Goal: Task Accomplishment & Management: Manage account settings

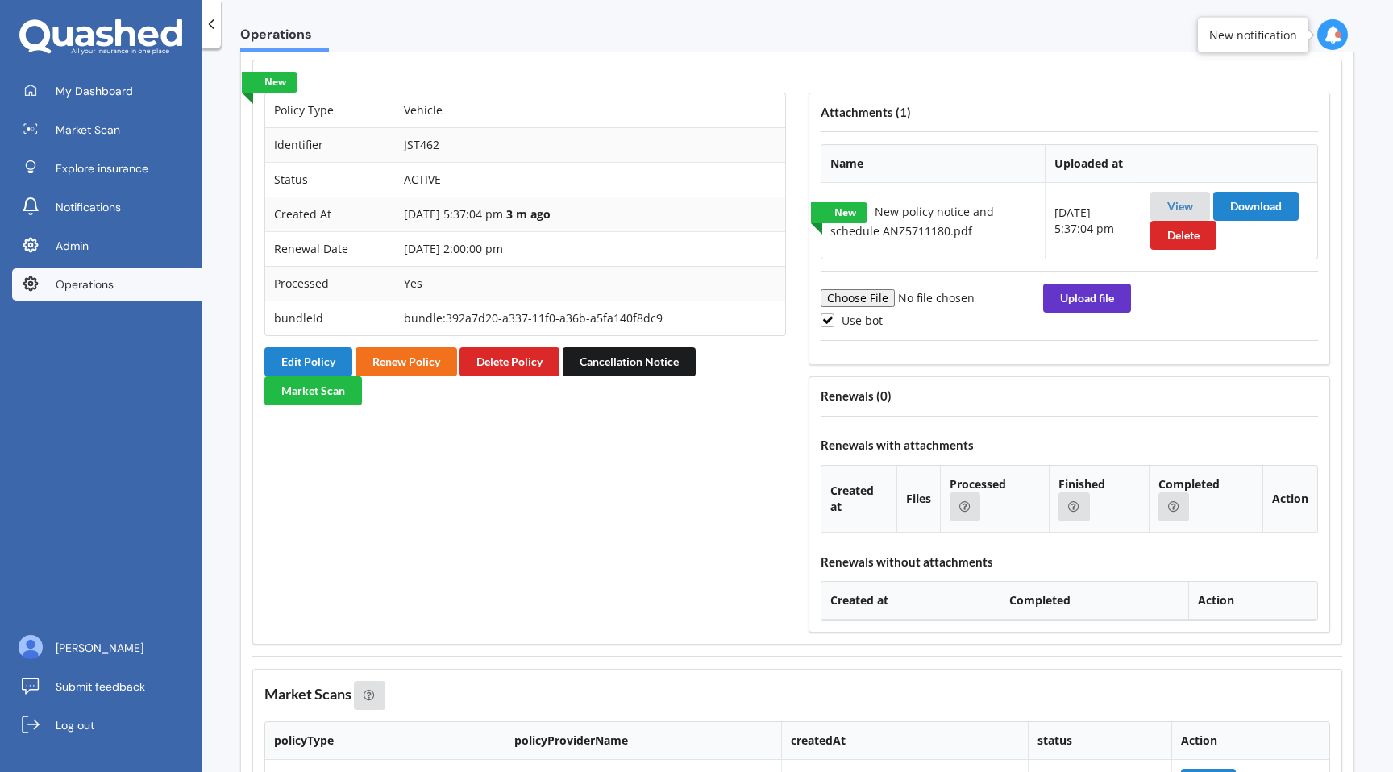
scroll to position [1322, 0]
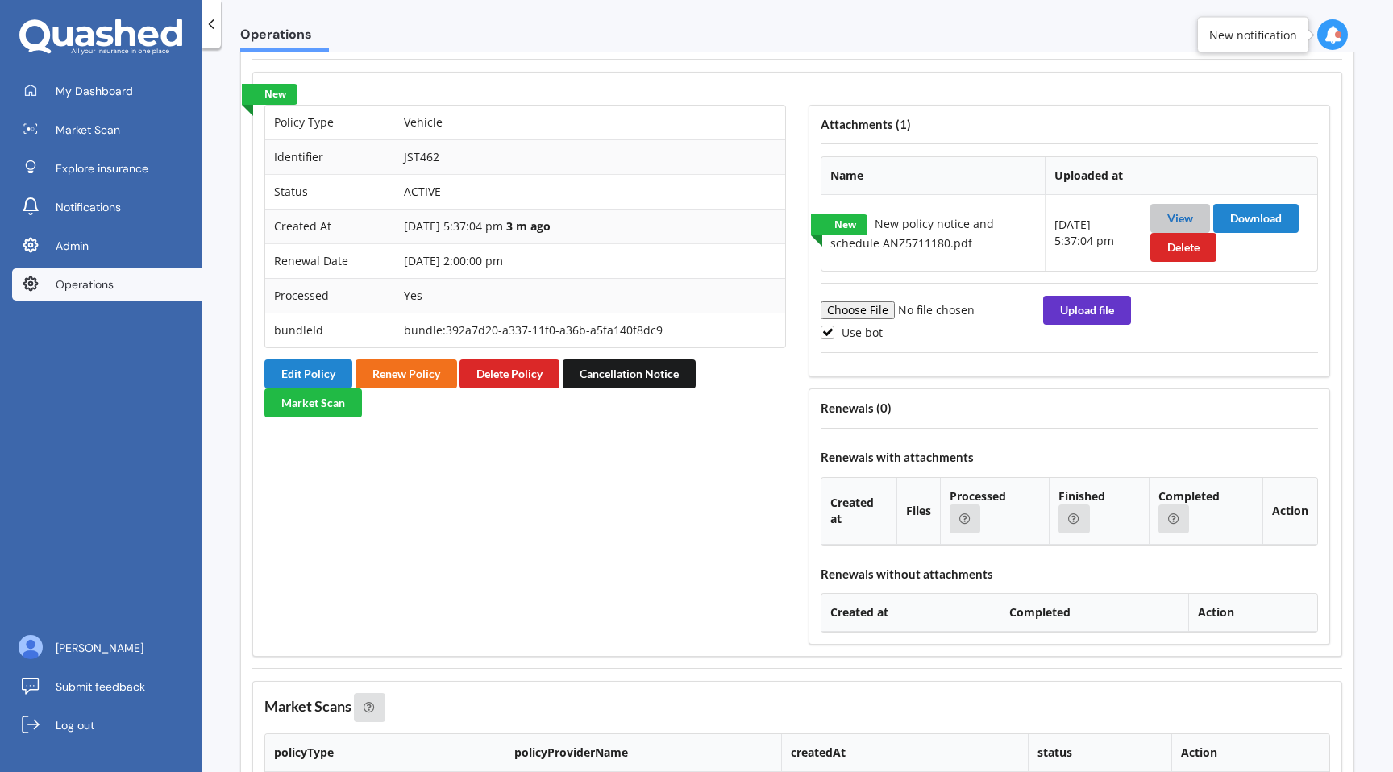
click at [1176, 225] on link "View" at bounding box center [1180, 218] width 26 height 14
click at [308, 388] on button "Edit Policy" at bounding box center [308, 373] width 88 height 29
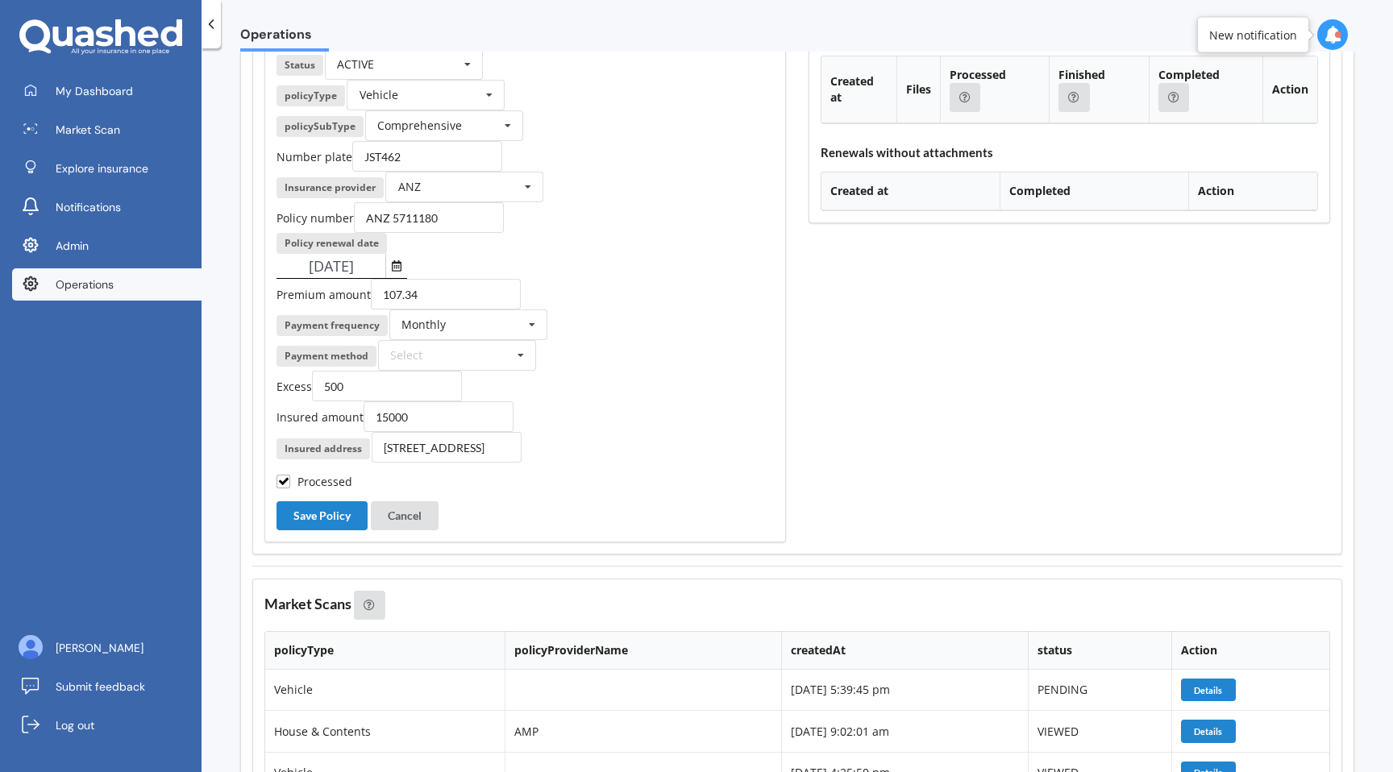
scroll to position [1745, 0]
